Goal: Task Accomplishment & Management: Use online tool/utility

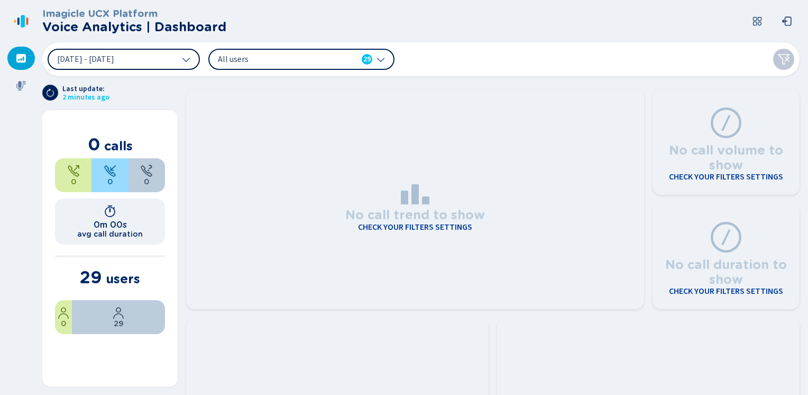
click at [114, 57] on span "[DATE] - [DATE]" at bounding box center [85, 59] width 57 height 8
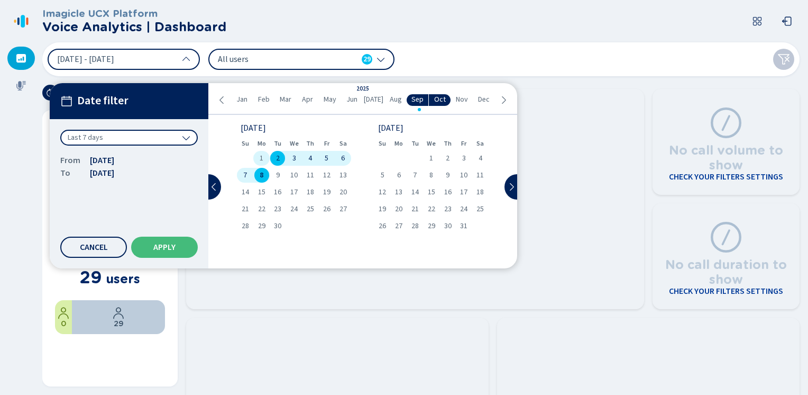
click at [260, 156] on span "1" at bounding box center [262, 157] width 4 height 7
click at [167, 247] on span "Apply" at bounding box center [164, 247] width 22 height 8
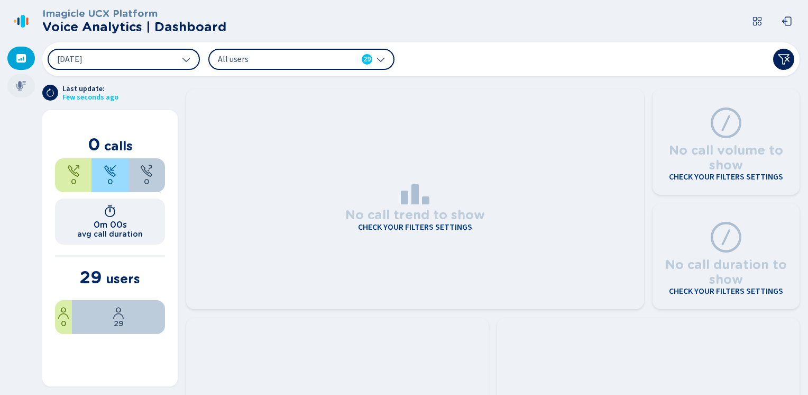
click at [21, 86] on icon at bounding box center [21, 86] width 10 height 10
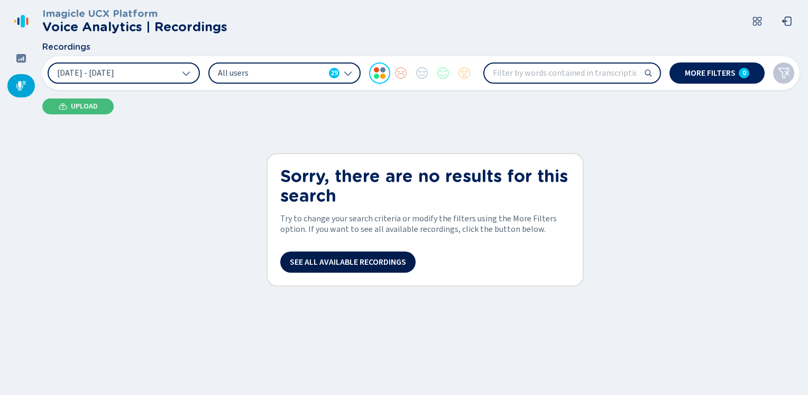
click at [309, 259] on span "See all available recordings" at bounding box center [348, 262] width 116 height 8
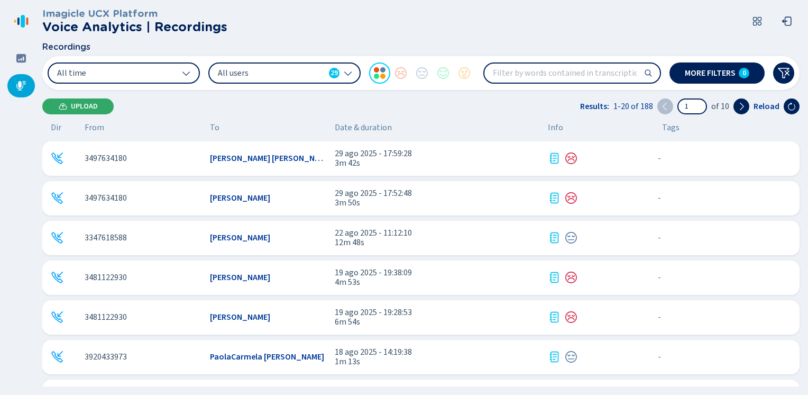
click at [85, 106] on span "Upload" at bounding box center [84, 106] width 27 height 8
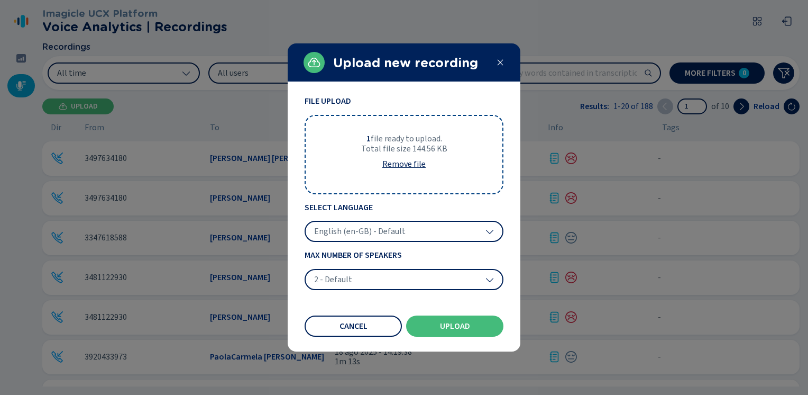
click at [340, 229] on span "English (en-GB) - Default" at bounding box center [360, 231] width 92 height 11
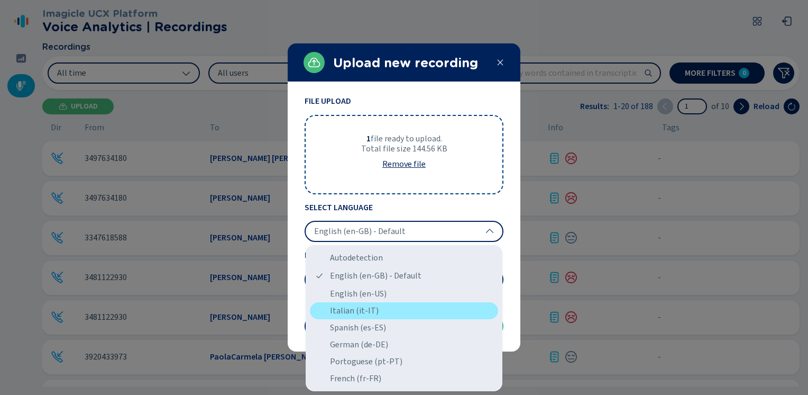
click at [349, 310] on div "Italian (it-IT)" at bounding box center [404, 310] width 188 height 17
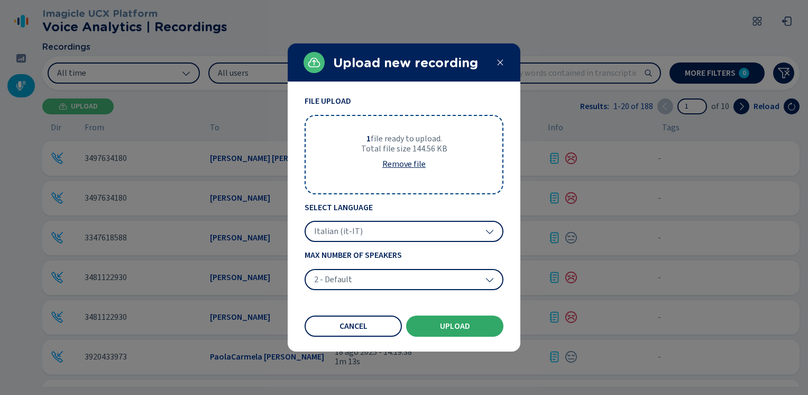
click at [455, 322] on span "Upload" at bounding box center [455, 326] width 30 height 8
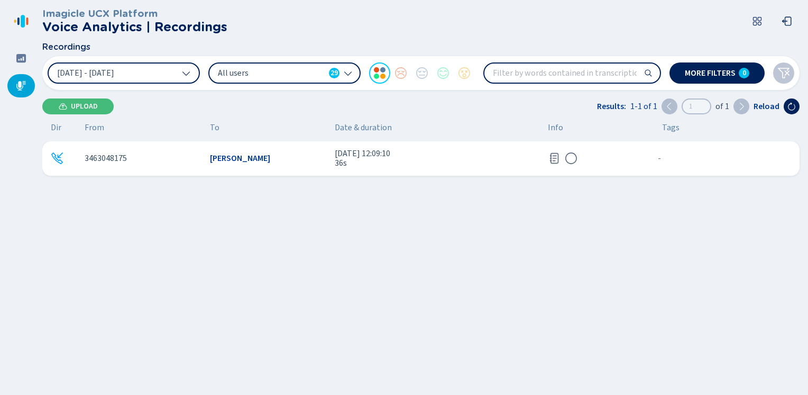
click at [551, 158] on icon at bounding box center [554, 158] width 9 height 11
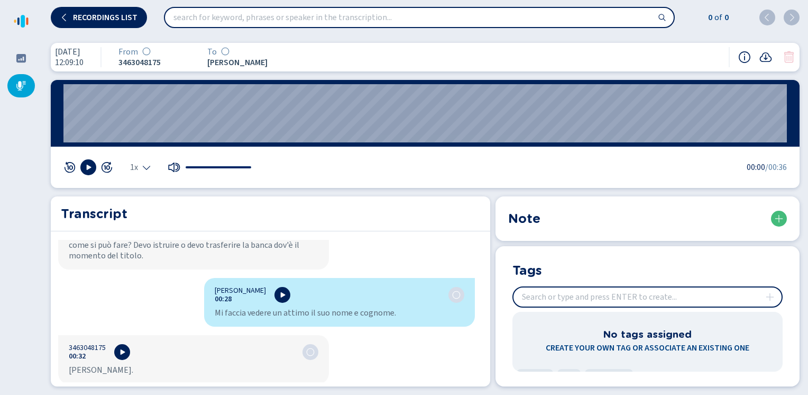
scroll to position [280, 0]
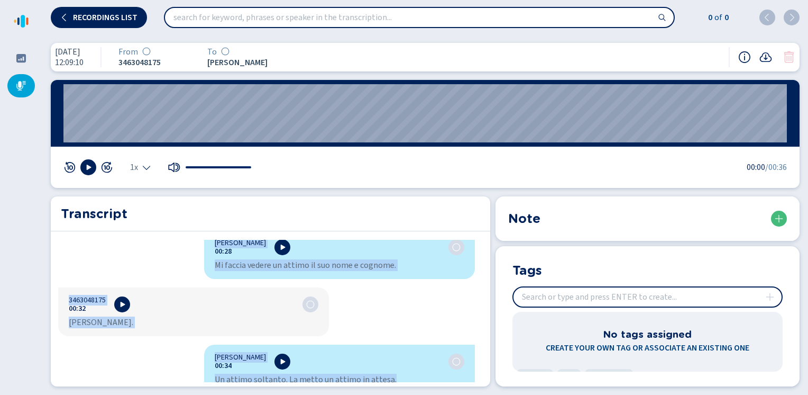
drag, startPoint x: 212, startPoint y: 249, endPoint x: 481, endPoint y: 414, distance: 316.0
click at [481, 394] on html "Please wait, loading app... Recordings list 0 of 0 [DATE] 12:09:10 From 3463048…" at bounding box center [404, 197] width 808 height 395
copy div "[PERSON_NAME] 00:01 Banca. [GEOGRAPHIC_DATA]. Sono [PERSON_NAME]. Come posso ai…"
click at [17, 79] on div at bounding box center [21, 85] width 28 height 23
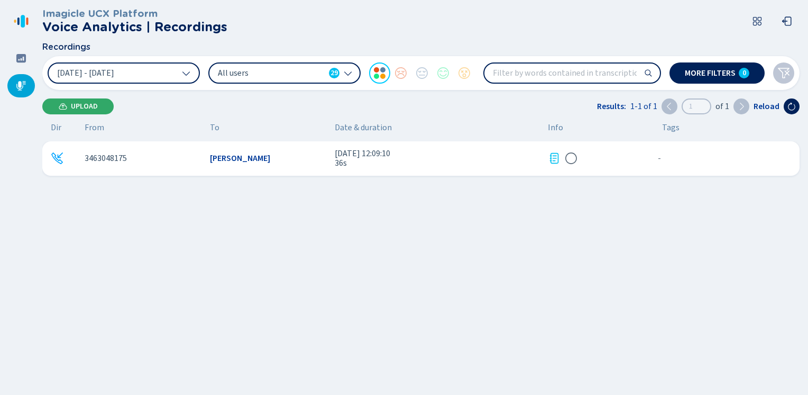
click at [83, 109] on span "Upload" at bounding box center [84, 106] width 27 height 8
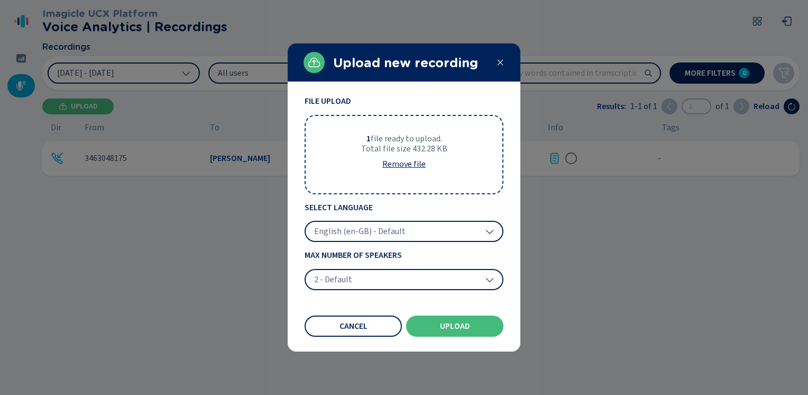
click at [352, 236] on span "English (en-GB) - Default" at bounding box center [360, 231] width 92 height 11
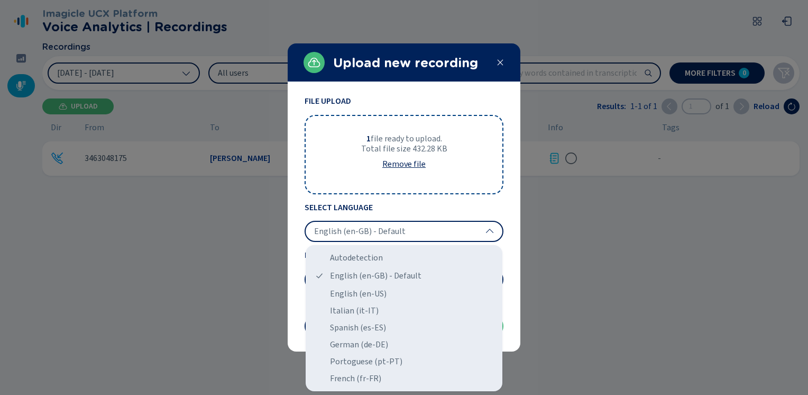
click at [345, 313] on div "Italian (it-IT)" at bounding box center [404, 310] width 188 height 17
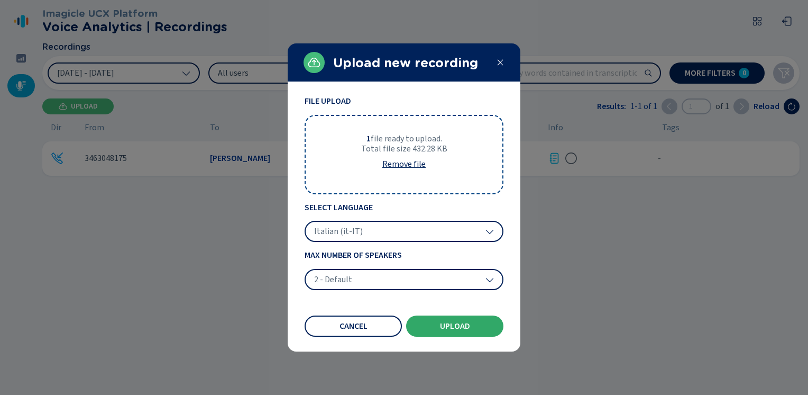
click at [446, 325] on span "Upload" at bounding box center [455, 326] width 30 height 8
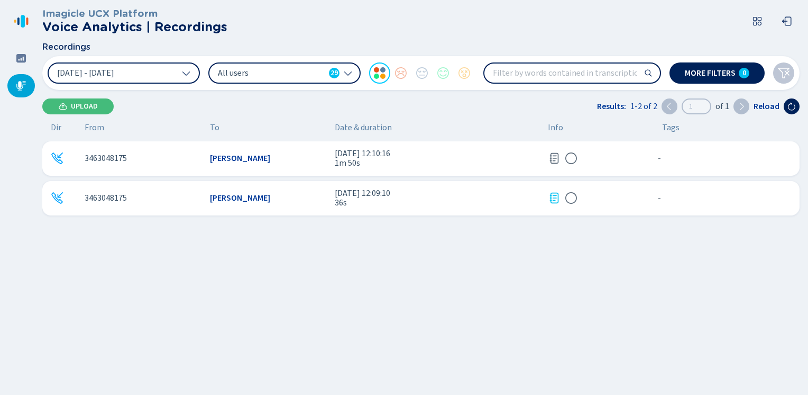
click at [556, 158] on icon at bounding box center [554, 158] width 13 height 13
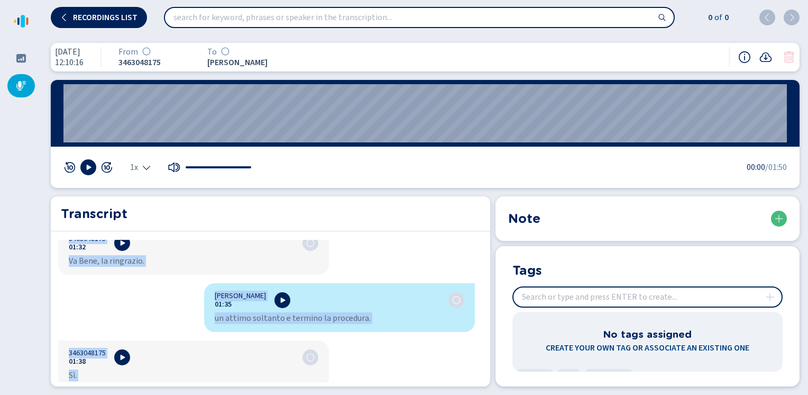
scroll to position [1237, 0]
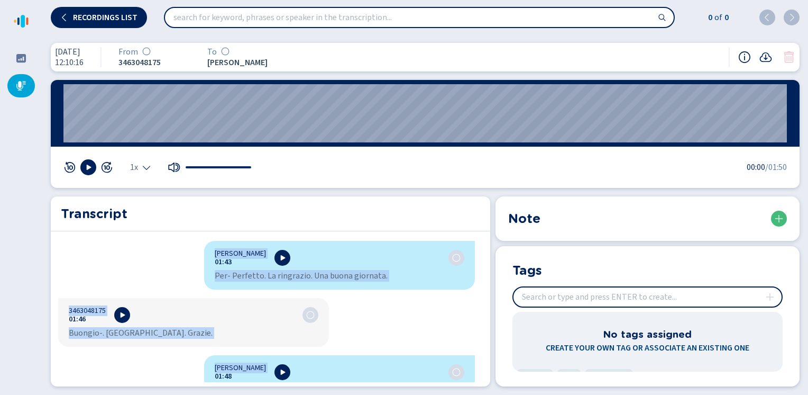
drag, startPoint x: 210, startPoint y: 252, endPoint x: 304, endPoint y: 410, distance: 183.8
click at [304, 394] on html "Please wait, loading app... Recordings list 0 of 0 2 set 2025 12:10:16 From 346…" at bounding box center [404, 197] width 808 height 395
copy div "Francesca Giancane 00:01 Pronto, signor Alessandro. 3463048175 00:03 Sì sì. Fra…"
